Goal: Task Accomplishment & Management: Manage account settings

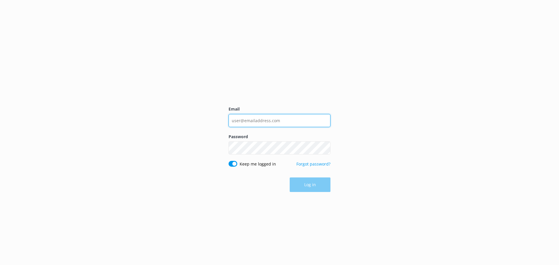
type input "[EMAIL_ADDRESS][DOMAIN_NAME]"
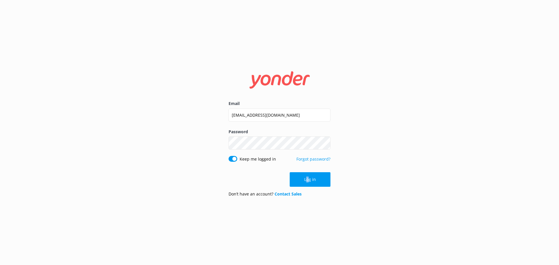
click at [309, 172] on form "Email [EMAIL_ADDRESS][DOMAIN_NAME] Password Show password Keep me logged in For…" at bounding box center [280, 133] width 102 height 138
click at [308, 177] on button "Log in" at bounding box center [310, 179] width 41 height 15
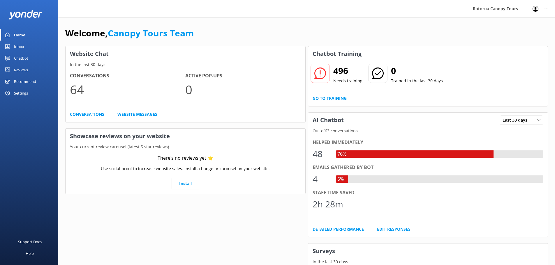
click at [22, 49] on div "Inbox" at bounding box center [19, 47] width 10 height 12
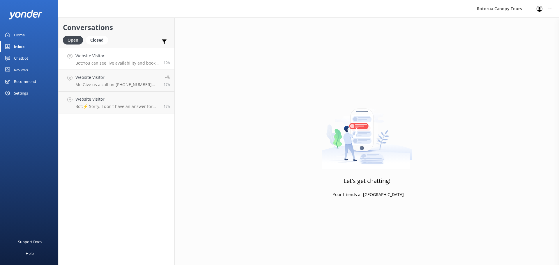
click at [163, 63] on div "10h" at bounding box center [164, 59] width 11 height 13
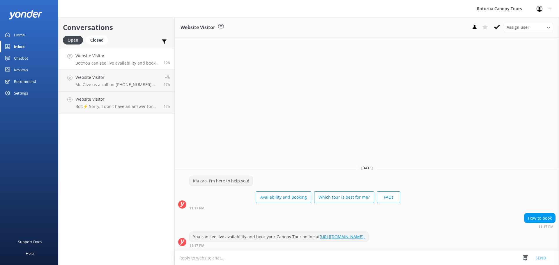
drag, startPoint x: 496, startPoint y: 26, endPoint x: 420, endPoint y: 37, distance: 77.2
click at [497, 26] on icon at bounding box center [497, 27] width 6 height 6
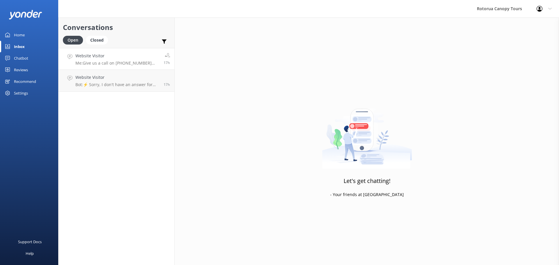
click at [61, 49] on link "Website Visitor Me: Give us a call on [PHONE_NUMBER] and we can help over the p…" at bounding box center [117, 59] width 116 height 22
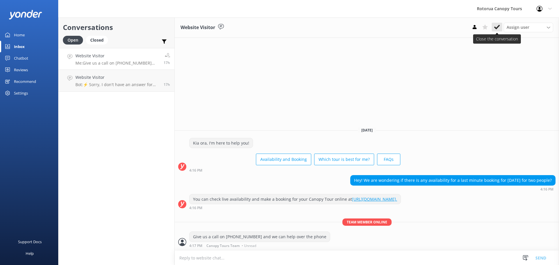
click at [494, 29] on button at bounding box center [497, 27] width 10 height 9
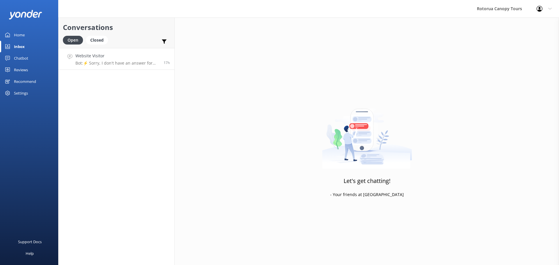
click at [144, 64] on p "Bot: ⚡ Sorry, I don't have an answer for that. Could you please try and rephras…" at bounding box center [117, 63] width 84 height 5
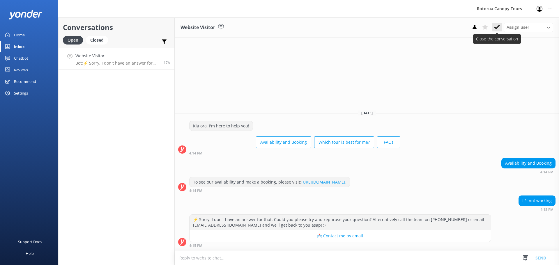
click at [493, 24] on button at bounding box center [497, 27] width 10 height 9
